Goal: Task Accomplishment & Management: Use online tool/utility

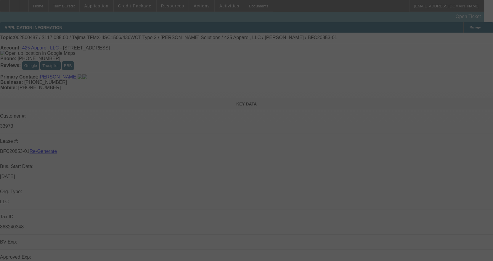
select select "4"
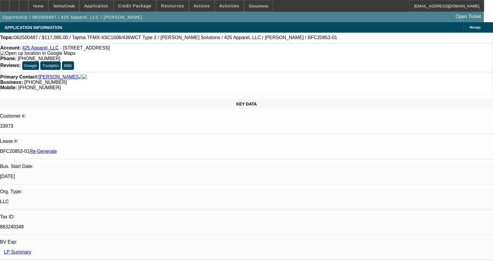
select select "0"
select select "2"
select select "0"
select select "6"
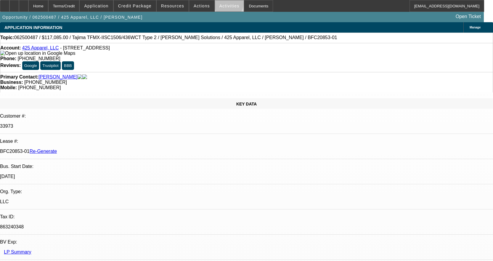
click at [223, 5] on span "Activities" at bounding box center [230, 6] width 20 height 5
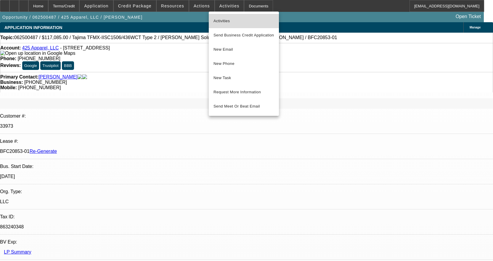
click at [227, 22] on span "Activities" at bounding box center [244, 20] width 61 height 7
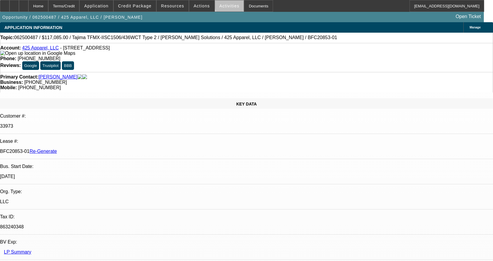
click at [224, 5] on span "Activities" at bounding box center [230, 6] width 20 height 5
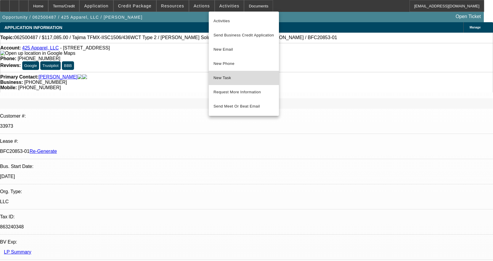
click at [237, 75] on span "New Task" at bounding box center [244, 77] width 61 height 7
